Goal: Task Accomplishment & Management: Complete application form

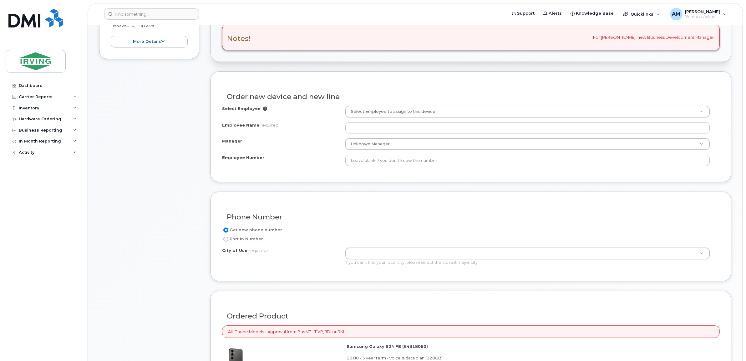
scroll to position [195, 0]
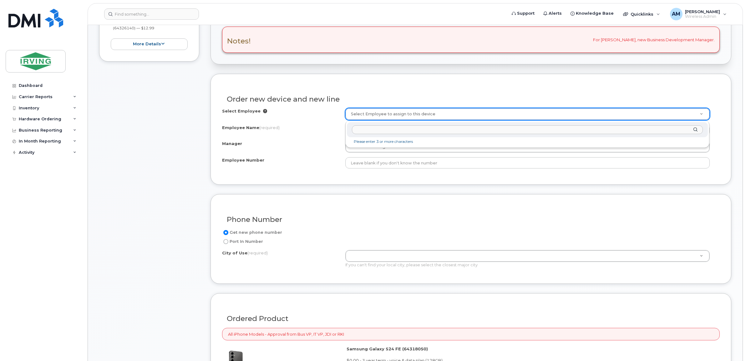
click at [374, 132] on input "text" at bounding box center [527, 129] width 351 height 9
click at [374, 131] on input "text" at bounding box center [527, 129] width 351 height 9
type input "c"
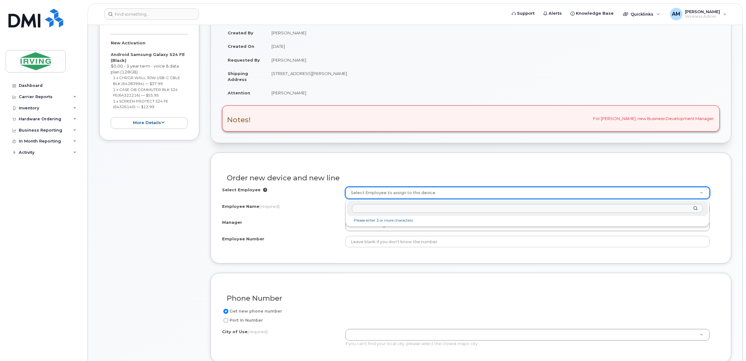
scroll to position [117, 0]
type input "[PERSON_NAME]"
drag, startPoint x: 393, startPoint y: 204, endPoint x: 326, endPoint y: 210, distance: 67.6
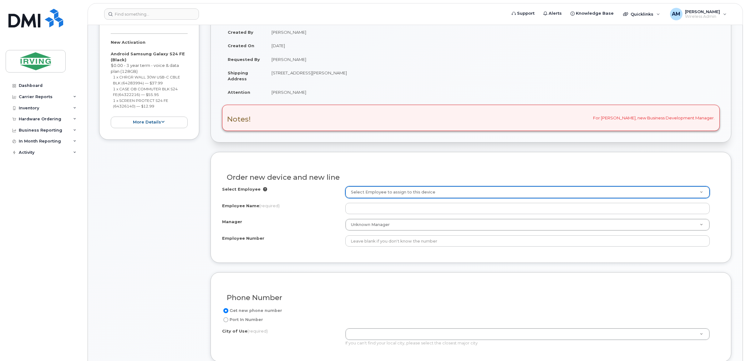
click at [263, 190] on icon at bounding box center [265, 189] width 4 height 4
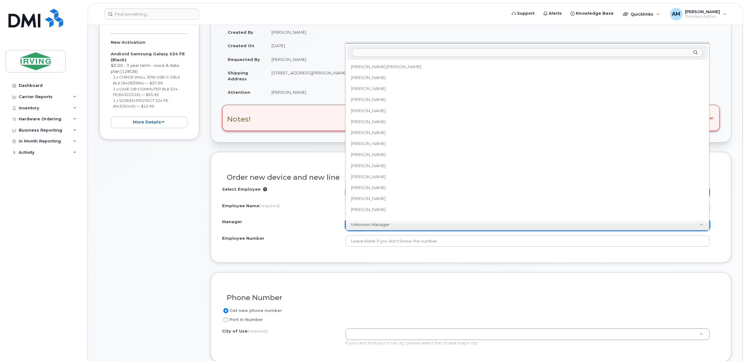
scroll to position [48240, 0]
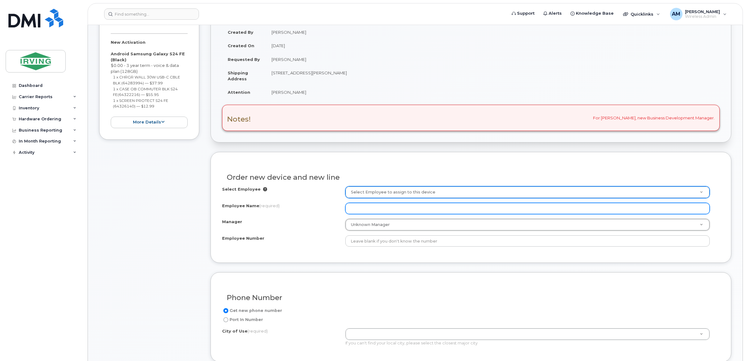
click at [387, 211] on input "Employee Name (required)" at bounding box center [527, 208] width 364 height 11
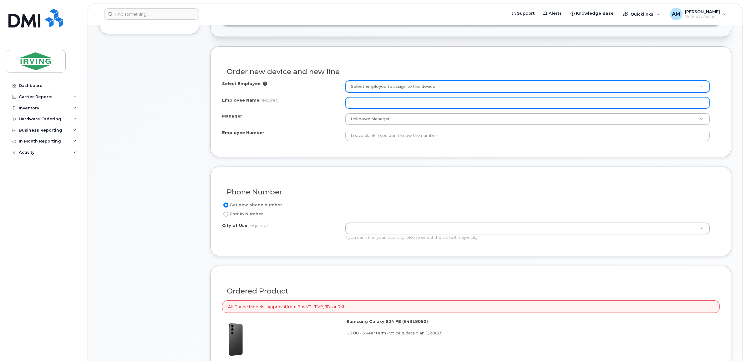
scroll to position [235, 0]
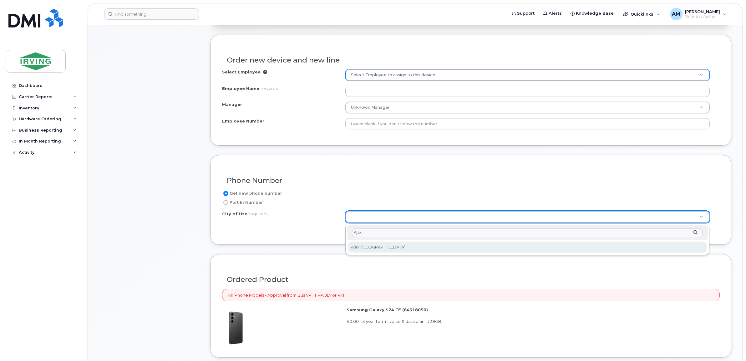
type input "Ajax"
type input "3581"
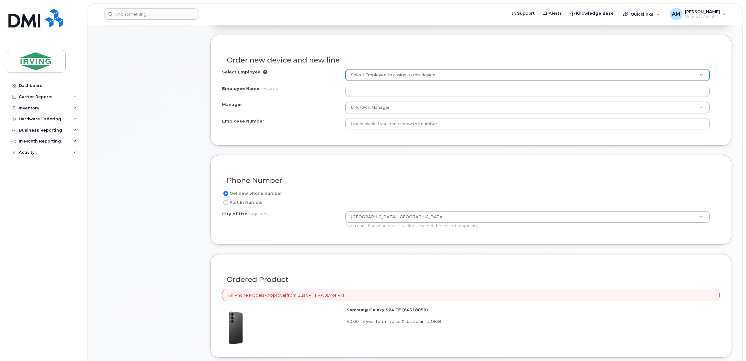
click at [359, 192] on div "Get new phone number" at bounding box center [468, 194] width 493 height 8
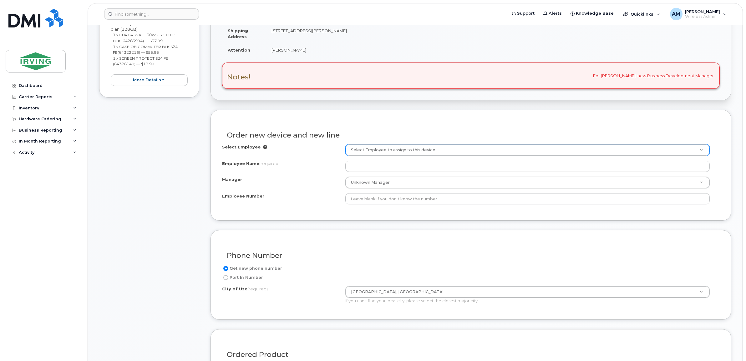
scroll to position [156, 0]
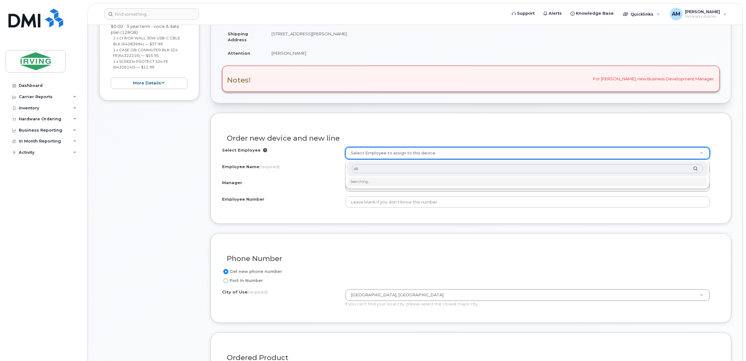
type input "a"
click at [359, 167] on input "Employee Name (required)" at bounding box center [527, 169] width 364 height 11
click at [360, 169] on input "Employee Name (required)" at bounding box center [527, 169] width 364 height 11
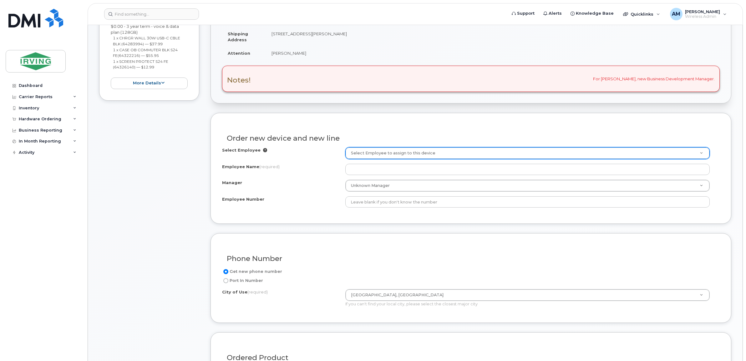
click at [158, 175] on div "Item #1 in process $106.93 New Activation Android Samsung Galaxy S24 FE (Black)…" at bounding box center [149, 260] width 100 height 606
click at [210, 172] on div "Order new device and new line Select Employee Select Employee to assign to this…" at bounding box center [470, 168] width 521 height 111
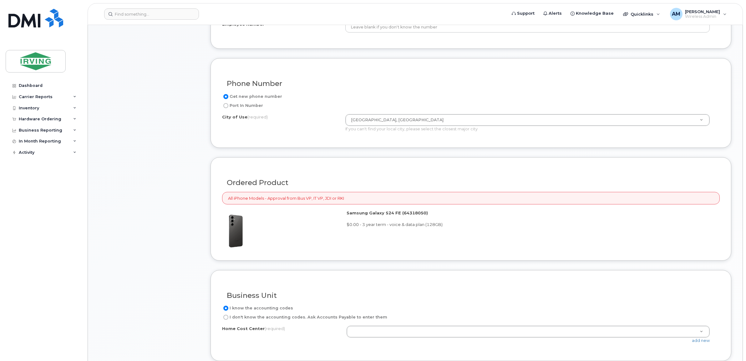
scroll to position [409, 0]
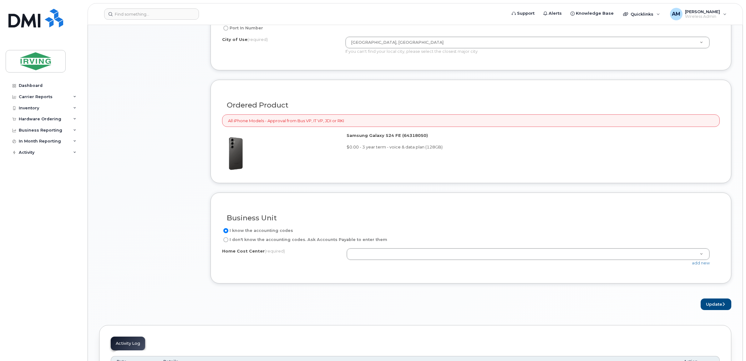
click at [224, 242] on input "I don't know the accounting codes. Ask Accounts Payable to enter them" at bounding box center [225, 239] width 5 height 5
radio input "true"
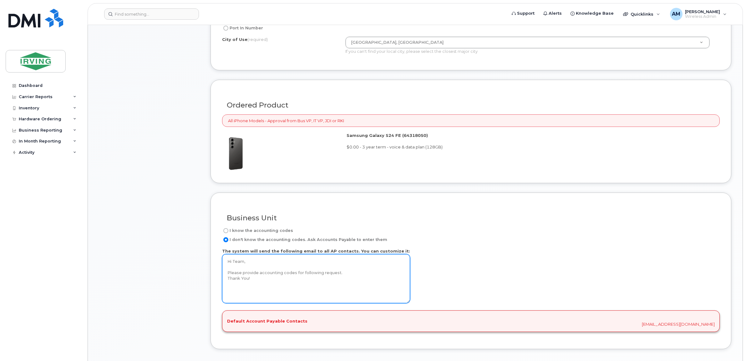
click at [268, 284] on textarea "Hi Team, Please provide accounting codes for following request. Thank You!" at bounding box center [316, 278] width 188 height 49
drag, startPoint x: 299, startPoint y: 284, endPoint x: 184, endPoint y: 250, distance: 120.3
click at [184, 250] on div "Item #1 in process $106.93 New Activation Android Samsung Galaxy S24 FE (Black)…" at bounding box center [415, 40] width 632 height 672
click at [226, 232] on input "I know the accounting codes" at bounding box center [225, 230] width 5 height 5
radio input "true"
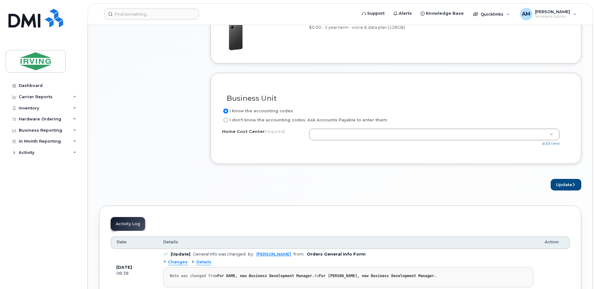
scroll to position [519, 0]
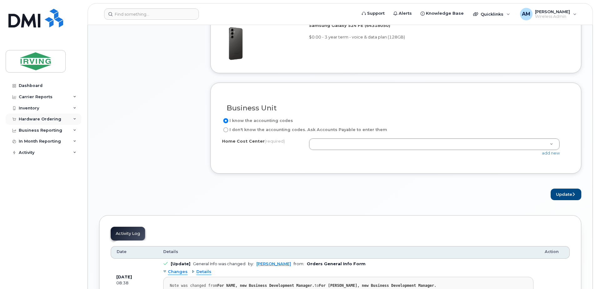
click at [73, 121] on div "Hardware Ordering" at bounding box center [44, 119] width 76 height 11
click at [25, 144] on div "Orders" at bounding box center [29, 143] width 15 height 6
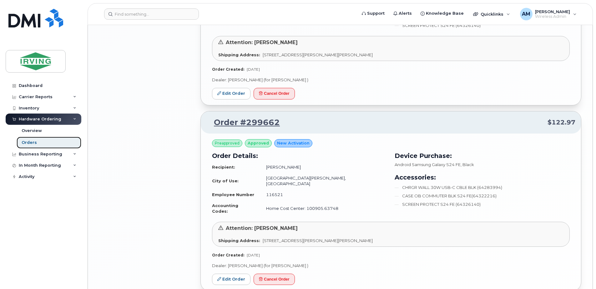
scroll to position [907, 0]
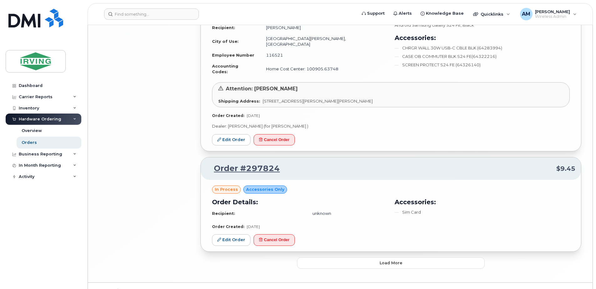
scroll to position [1164, 0]
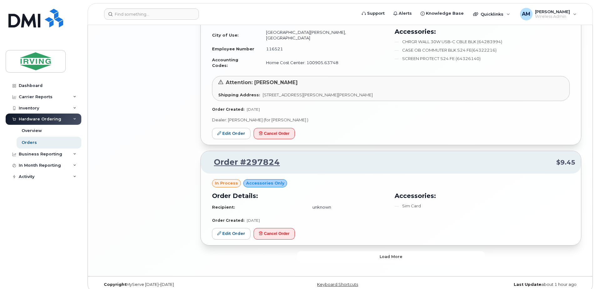
click at [419, 251] on button "Load more" at bounding box center [391, 256] width 188 height 11
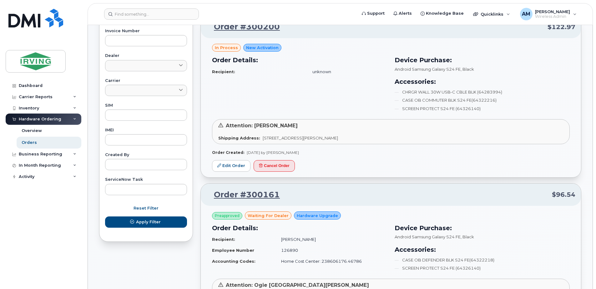
scroll to position [250, 0]
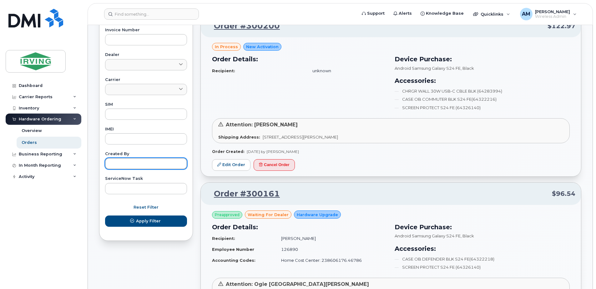
click at [122, 164] on input "text" at bounding box center [146, 163] width 82 height 11
type input "Francine Pineau"
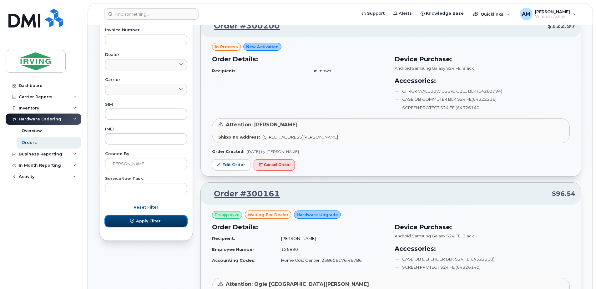
click at [133, 221] on icon "submit" at bounding box center [132, 221] width 4 height 4
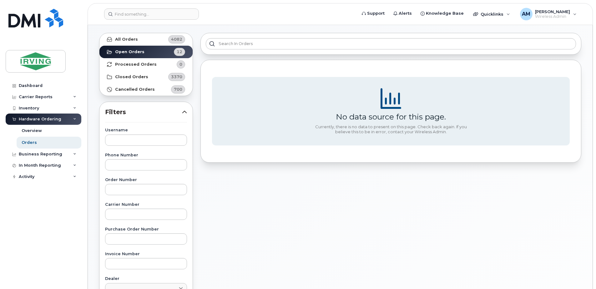
scroll to position [0, 0]
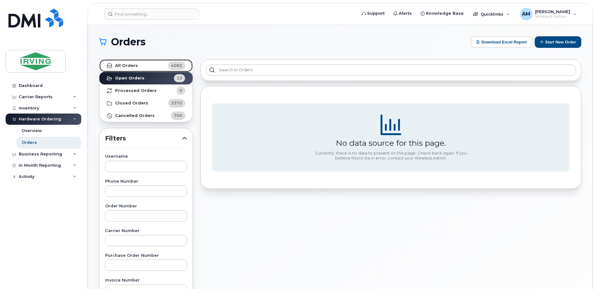
click at [126, 67] on strong "All Orders" at bounding box center [126, 65] width 23 height 5
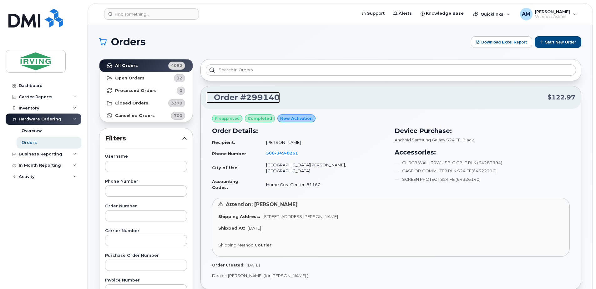
click at [248, 99] on link "Order #299140" at bounding box center [243, 97] width 74 height 11
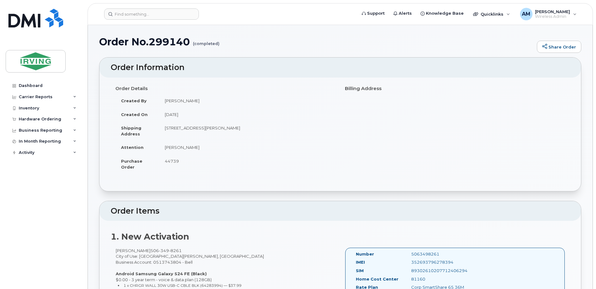
scroll to position [125, 0]
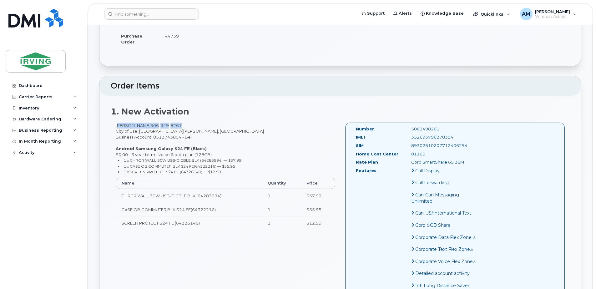
drag, startPoint x: 114, startPoint y: 127, endPoint x: 201, endPoint y: 117, distance: 87.6
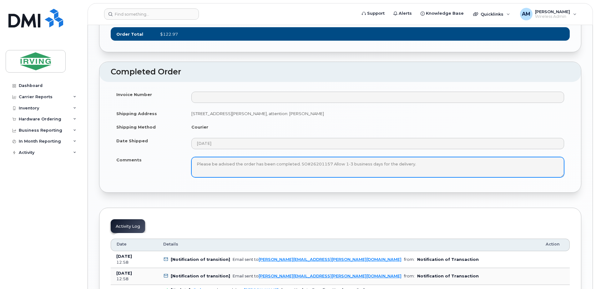
scroll to position [876, 0]
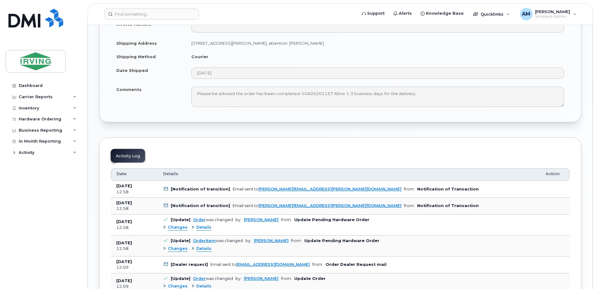
click at [164, 122] on div "Invoice Number Shipping Address [STREET_ADDRESS][PERSON_NAME], attention: [PERS…" at bounding box center [340, 67] width 482 height 111
click at [173, 111] on tr "Comments Please be advised the order has been completed. SO#26201157 Allow 1-3 …" at bounding box center [340, 97] width 459 height 28
click at [290, 122] on div "Invoice Number Shipping Address 10 Dawson St DIEPPE NB E1A 6C8 CANADA, attentio…" at bounding box center [340, 67] width 482 height 111
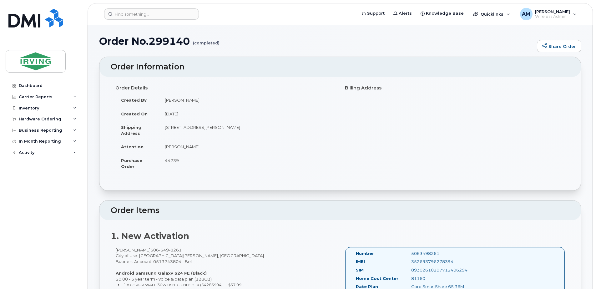
scroll to position [0, 0]
click at [76, 118] on icon at bounding box center [74, 119] width 3 height 3
click at [36, 144] on link "Orders" at bounding box center [49, 143] width 65 height 12
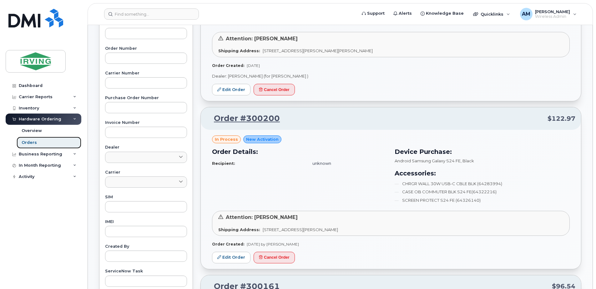
scroll to position [188, 0]
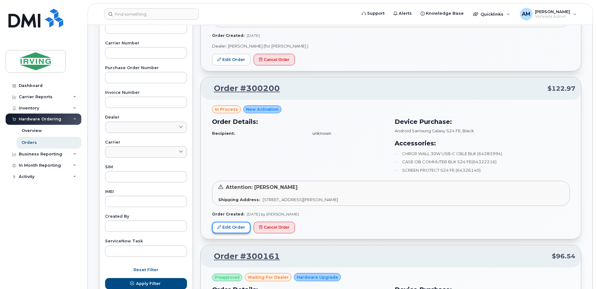
click at [240, 231] on link "Edit Order" at bounding box center [231, 228] width 38 height 12
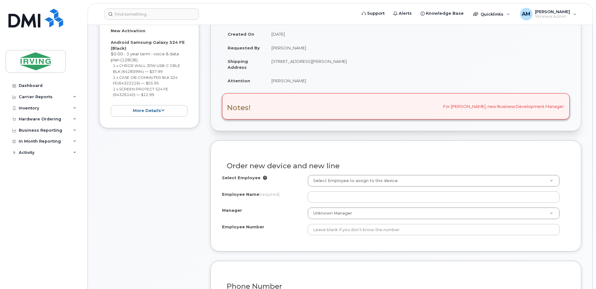
scroll to position [188, 0]
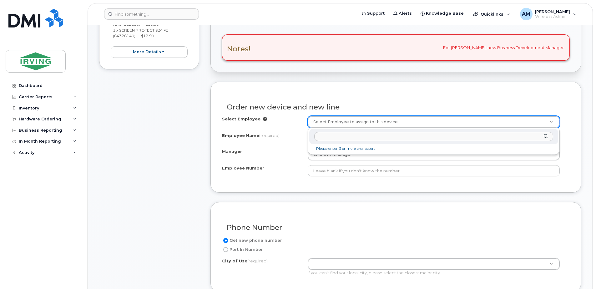
click at [334, 139] on input "text" at bounding box center [433, 136] width 239 height 9
click at [333, 138] on input "text" at bounding box center [433, 136] width 239 height 9
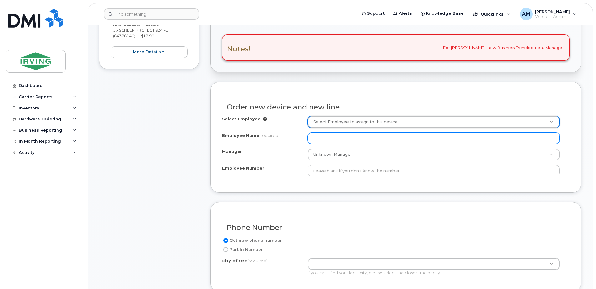
click at [337, 139] on input "Employee Name (required)" at bounding box center [434, 138] width 252 height 11
type input "[PERSON_NAME]"
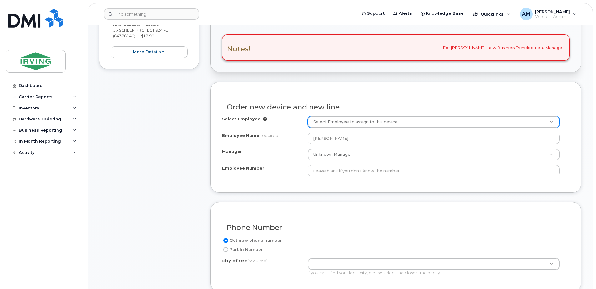
click at [134, 172] on div "Item #1 in process $106.93 New Activation Android Samsung Galaxy S24 FE (Black)…" at bounding box center [149, 229] width 100 height 606
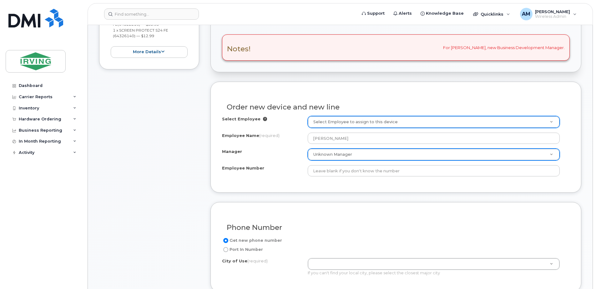
drag, startPoint x: 334, startPoint y: 157, endPoint x: 325, endPoint y: 149, distance: 12.0
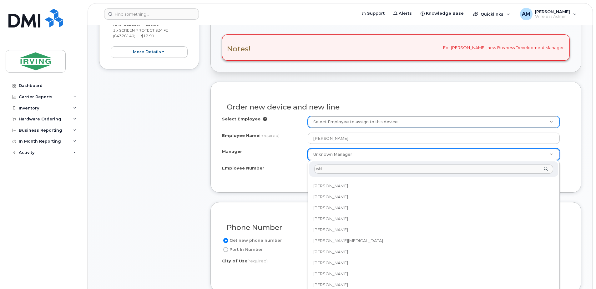
scroll to position [0, 0]
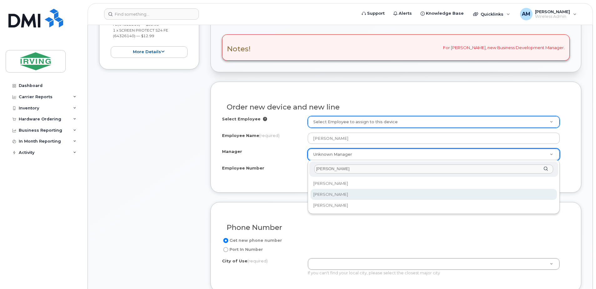
type input "whitney"
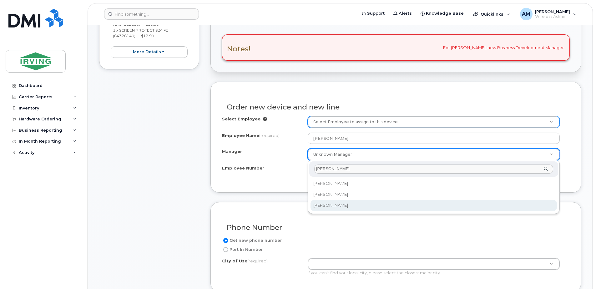
select select "1495980"
click at [276, 183] on div "Order new device and new line Select Employee Select Employee to assign to this…" at bounding box center [395, 137] width 371 height 111
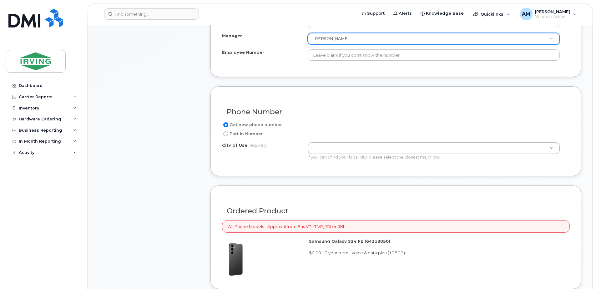
scroll to position [313, 0]
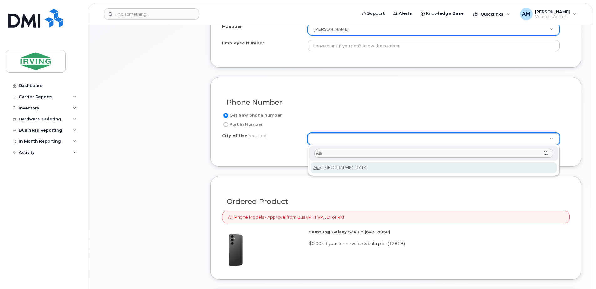
type input "Aja"
type input "3581"
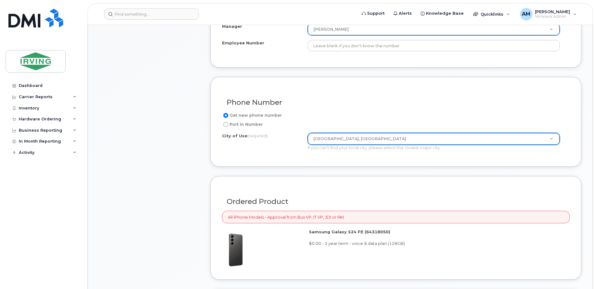
click at [305, 158] on div "Phone Number Get new phone number Port In Number City of Use (required) Ajax, O…" at bounding box center [395, 122] width 371 height 90
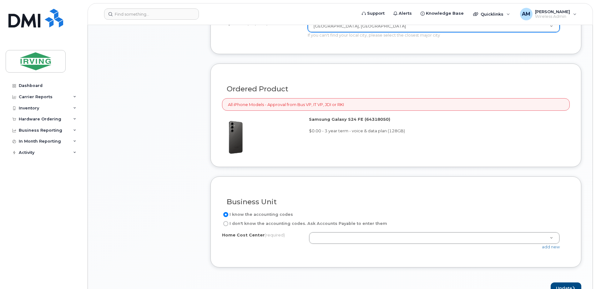
scroll to position [500, 0]
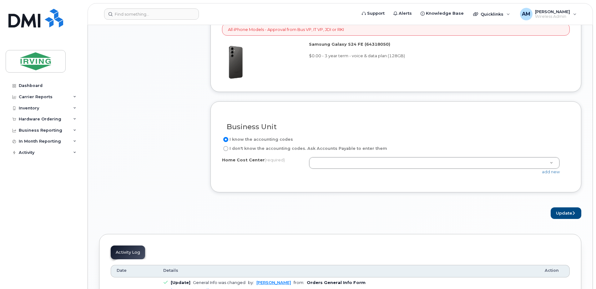
click at [224, 150] on input "I don't know the accounting codes. Ask Accounts Payable to enter them" at bounding box center [225, 148] width 5 height 5
radio input "true"
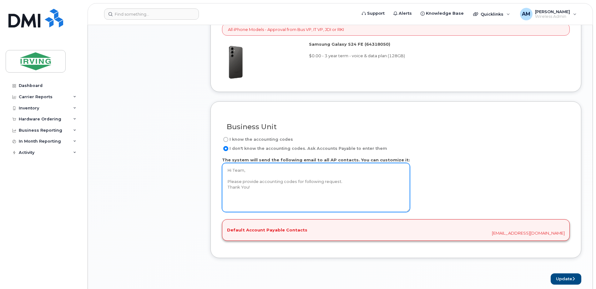
click at [264, 182] on textarea "Hi Team, Please provide accounting codes for following request. Thank You!" at bounding box center [316, 187] width 188 height 49
drag, startPoint x: 227, startPoint y: 176, endPoint x: 198, endPoint y: 135, distance: 50.9
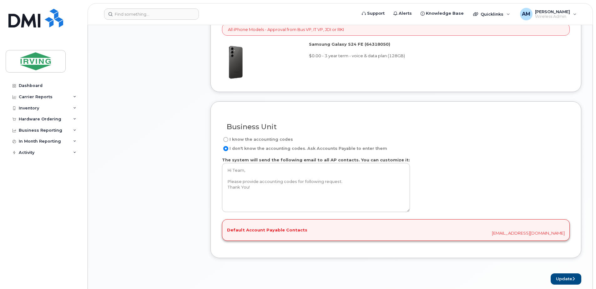
click at [226, 136] on label "I know the accounting codes" at bounding box center [257, 140] width 71 height 8
click at [226, 137] on input "I know the accounting codes" at bounding box center [225, 139] width 5 height 5
radio input "true"
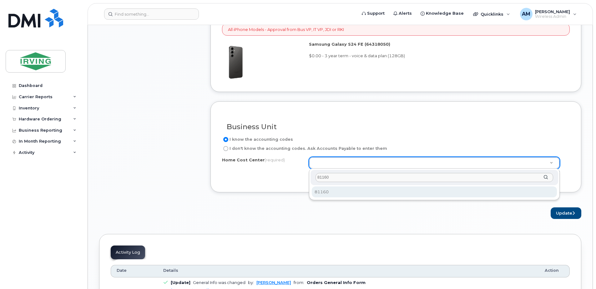
type input "81160"
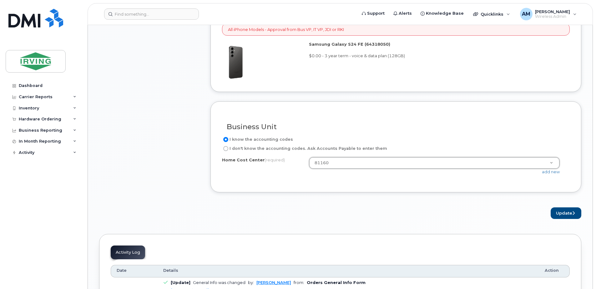
click at [570, 214] on button "Update" at bounding box center [566, 213] width 31 height 12
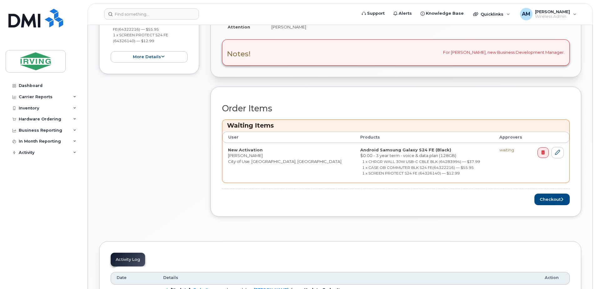
scroll to position [250, 0]
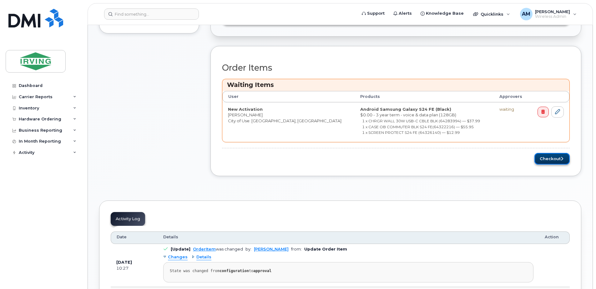
click at [545, 159] on button "Checkout" at bounding box center [552, 159] width 35 height 12
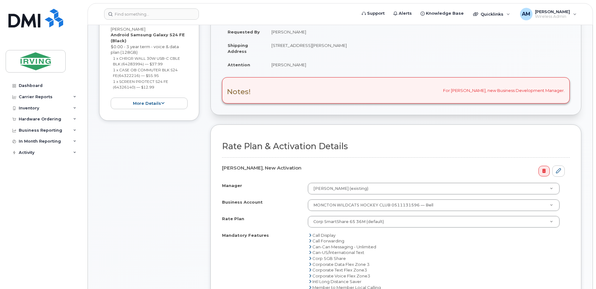
scroll to position [156, 0]
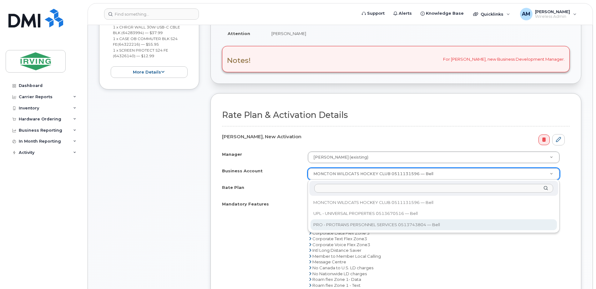
select select "11329"
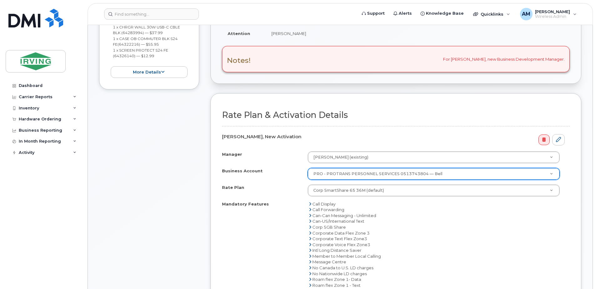
click at [283, 196] on div "Manager Whitney Meyer (existing) Manager Manager Whitney Meyer (existing) Aarja…" at bounding box center [396, 262] width 348 height 223
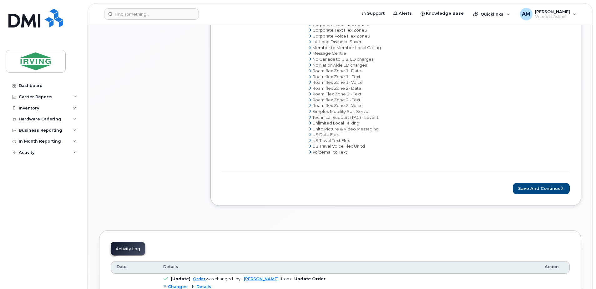
scroll to position [375, 0]
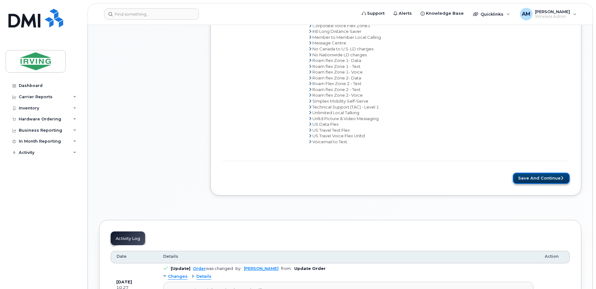
click at [535, 182] on button "Save and Continue" at bounding box center [541, 179] width 57 height 12
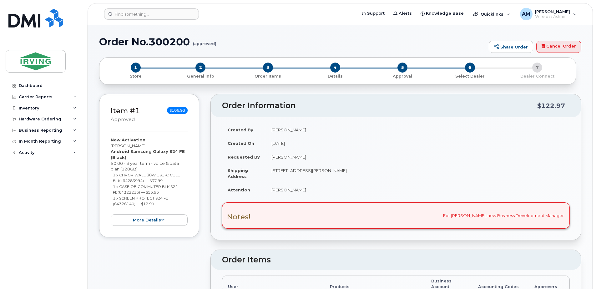
radio input "true"
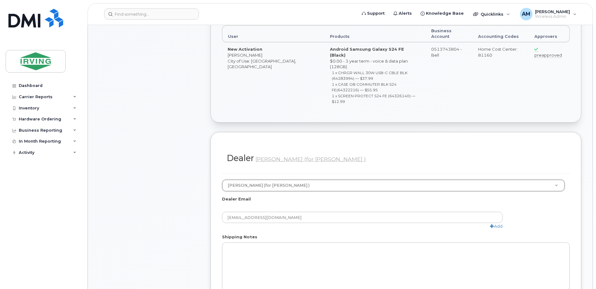
scroll to position [281, 0]
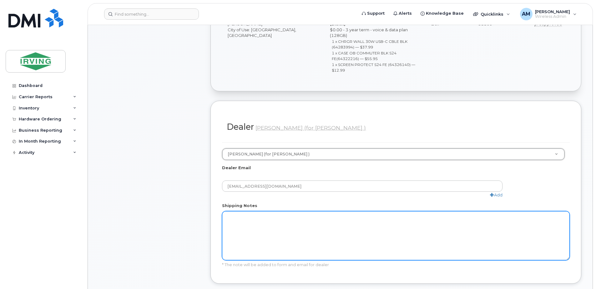
click at [238, 211] on textarea "Shipping Notes" at bounding box center [396, 235] width 348 height 49
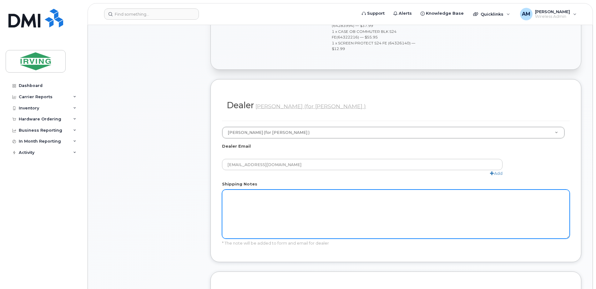
scroll to position [313, 0]
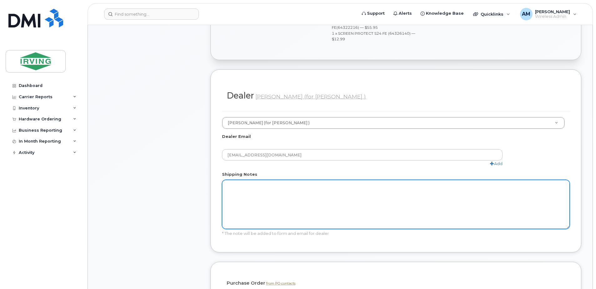
click at [254, 180] on textarea "Shipping Notes" at bounding box center [396, 204] width 348 height 49
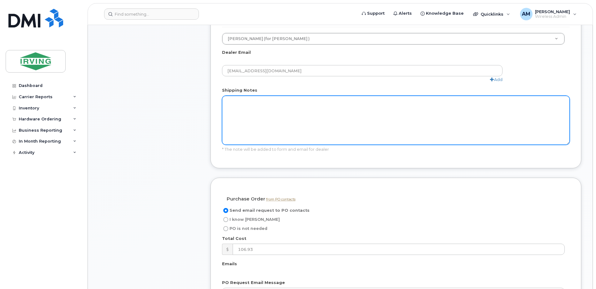
scroll to position [407, 0]
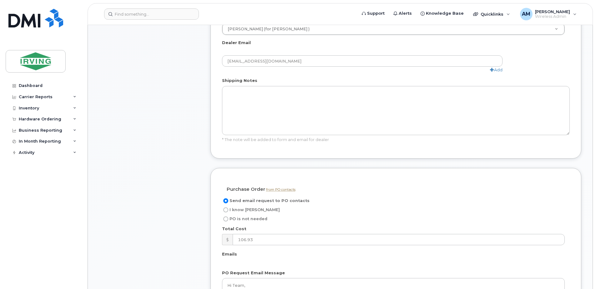
click at [207, 182] on div "Item #1 approved $106.93 New Activation [PERSON_NAME] Android Samsung Galaxy S2…" at bounding box center [340, 45] width 482 height 716
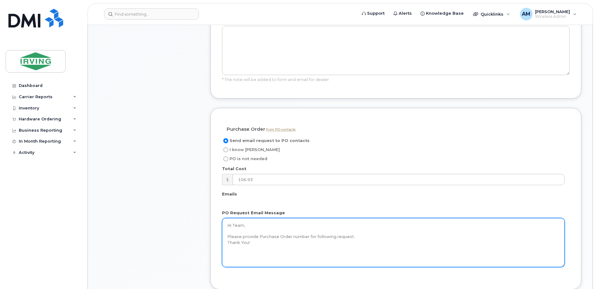
scroll to position [469, 0]
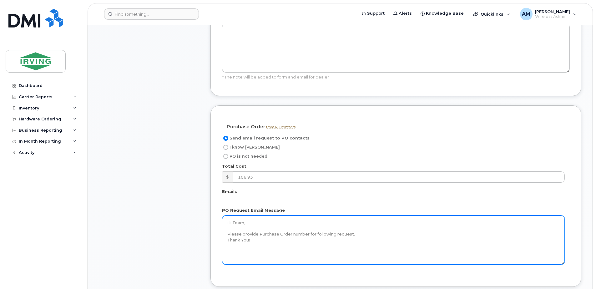
drag, startPoint x: 259, startPoint y: 201, endPoint x: 259, endPoint y: 207, distance: 5.6
click at [258, 215] on textarea "Hi Team, Please provide Purchase Order number for following request. Thank You!" at bounding box center [393, 239] width 343 height 49
click at [258, 216] on textarea "Hi Team, Please provide Purchase Order number for following request. Thank You!" at bounding box center [393, 239] width 343 height 49
drag, startPoint x: 263, startPoint y: 212, endPoint x: 201, endPoint y: 164, distance: 77.8
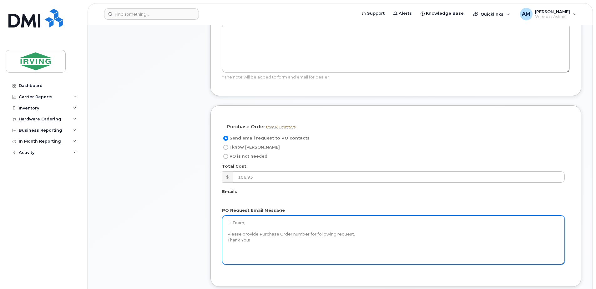
click at [257, 215] on textarea "Hi Team, Please provide Purchase Order number for following request. Thank You!" at bounding box center [393, 239] width 343 height 49
drag, startPoint x: 371, startPoint y: 205, endPoint x: 364, endPoint y: 209, distance: 7.5
click at [369, 215] on textarea "Hi Team, Please provide Purchase Order number for following request. Thank You!" at bounding box center [393, 239] width 343 height 49
drag, startPoint x: 270, startPoint y: 223, endPoint x: 174, endPoint y: 151, distance: 119.5
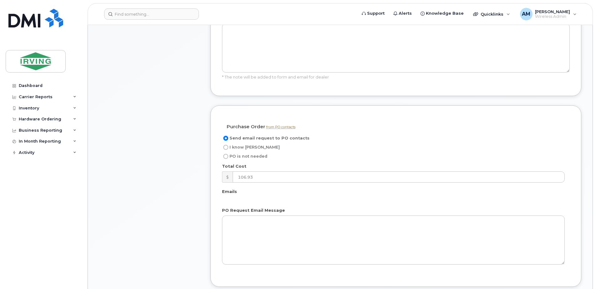
click at [226, 145] on input "I know PO" at bounding box center [225, 147] width 5 height 5
radio input "true"
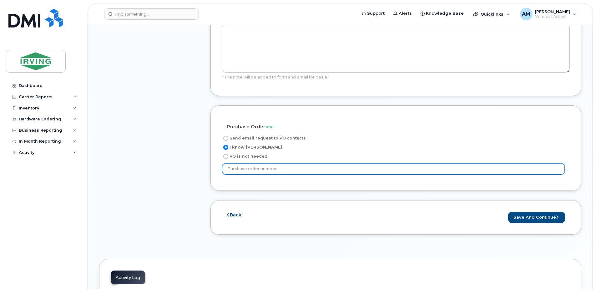
click at [250, 163] on input "text" at bounding box center [393, 168] width 343 height 11
paste input "44745"
type input "44745"
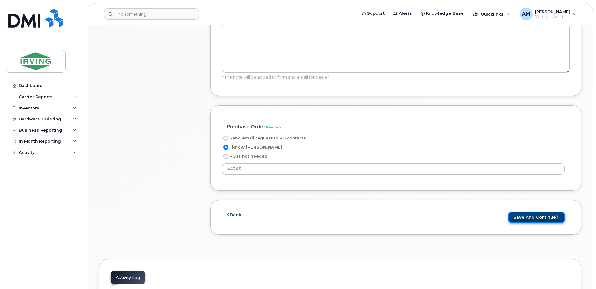
click at [548, 212] on button "Save and Continue" at bounding box center [536, 218] width 57 height 12
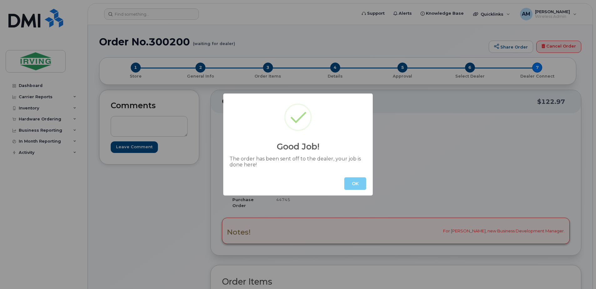
click at [357, 183] on button "OK" at bounding box center [355, 183] width 22 height 13
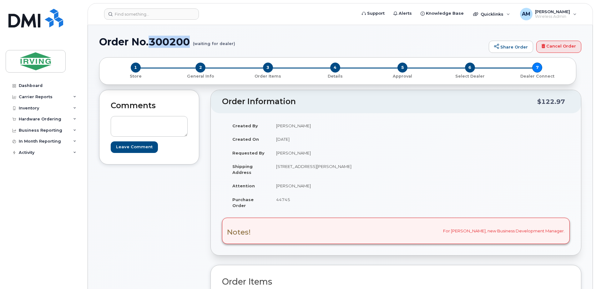
drag, startPoint x: 190, startPoint y: 40, endPoint x: 150, endPoint y: 43, distance: 40.4
click at [150, 43] on h1 "Order No.300200 (waiting for dealer)" at bounding box center [292, 41] width 387 height 11
click at [299, 54] on div "Order No.300200 (waiting for dealer) Share Order Cancel Order" at bounding box center [340, 46] width 482 height 21
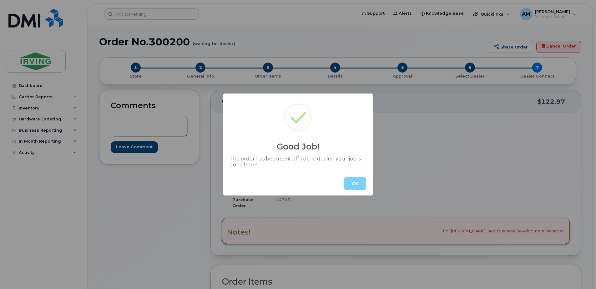
drag, startPoint x: 352, startPoint y: 185, endPoint x: 285, endPoint y: 201, distance: 69.6
click at [352, 185] on button "OK" at bounding box center [355, 183] width 22 height 13
